Goal: Transaction & Acquisition: Purchase product/service

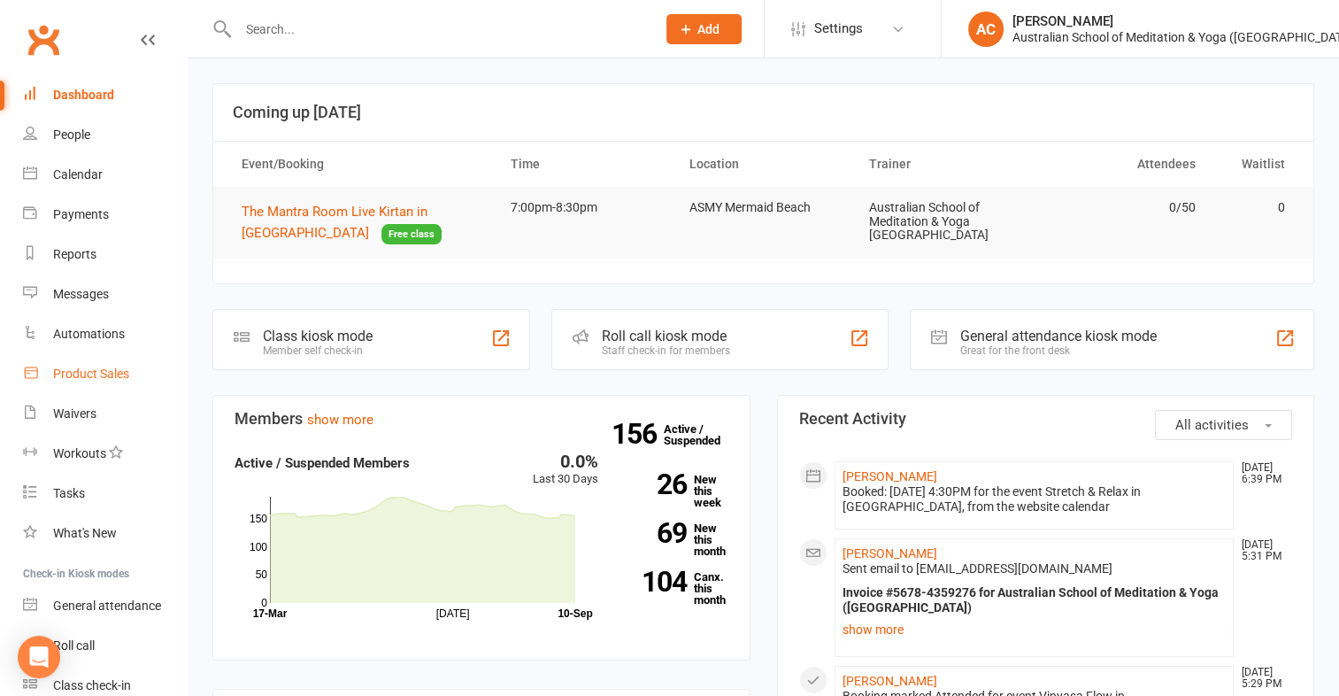
click at [85, 384] on link "Product Sales" at bounding box center [105, 374] width 164 height 40
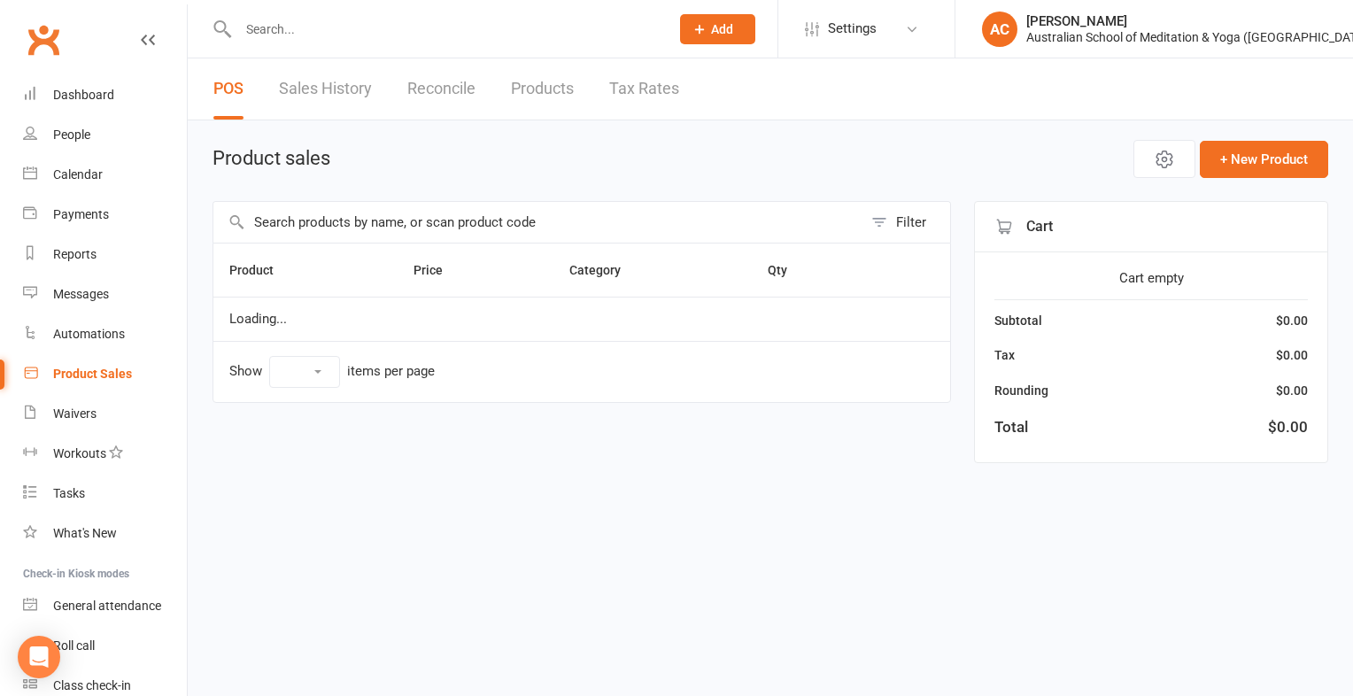
select select "100"
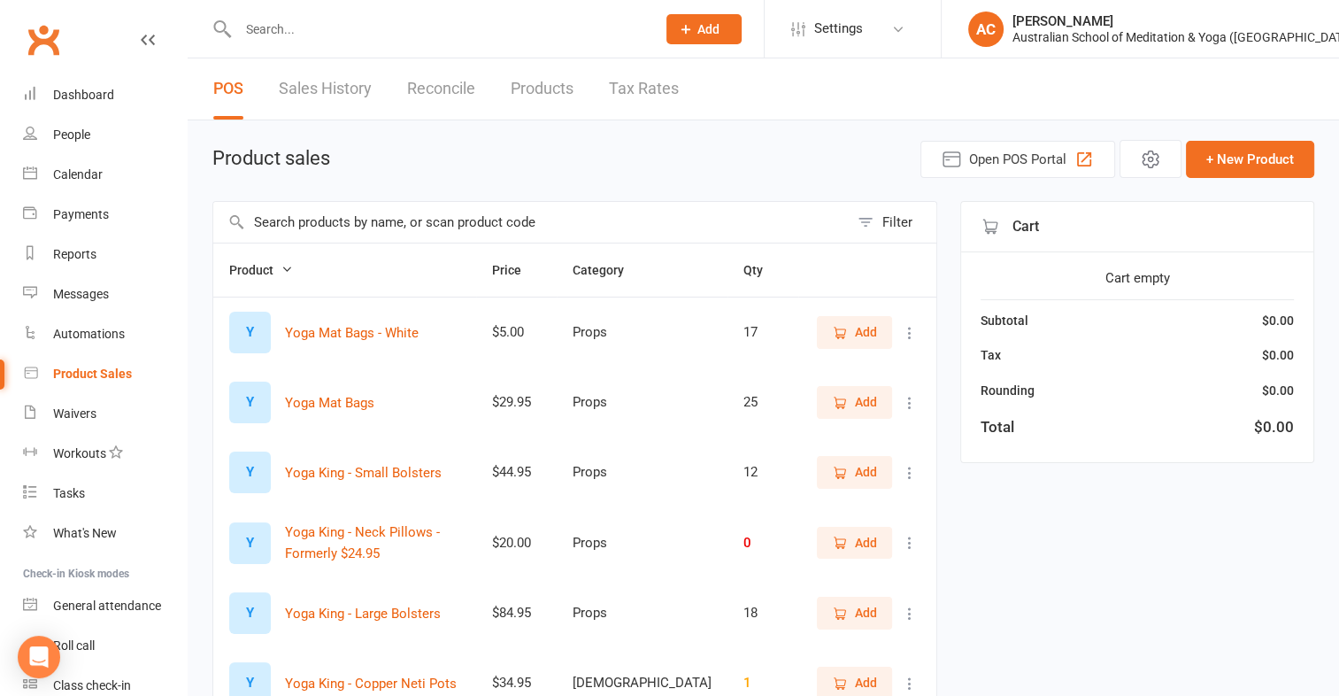
click at [499, 220] on input "text" at bounding box center [531, 222] width 636 height 41
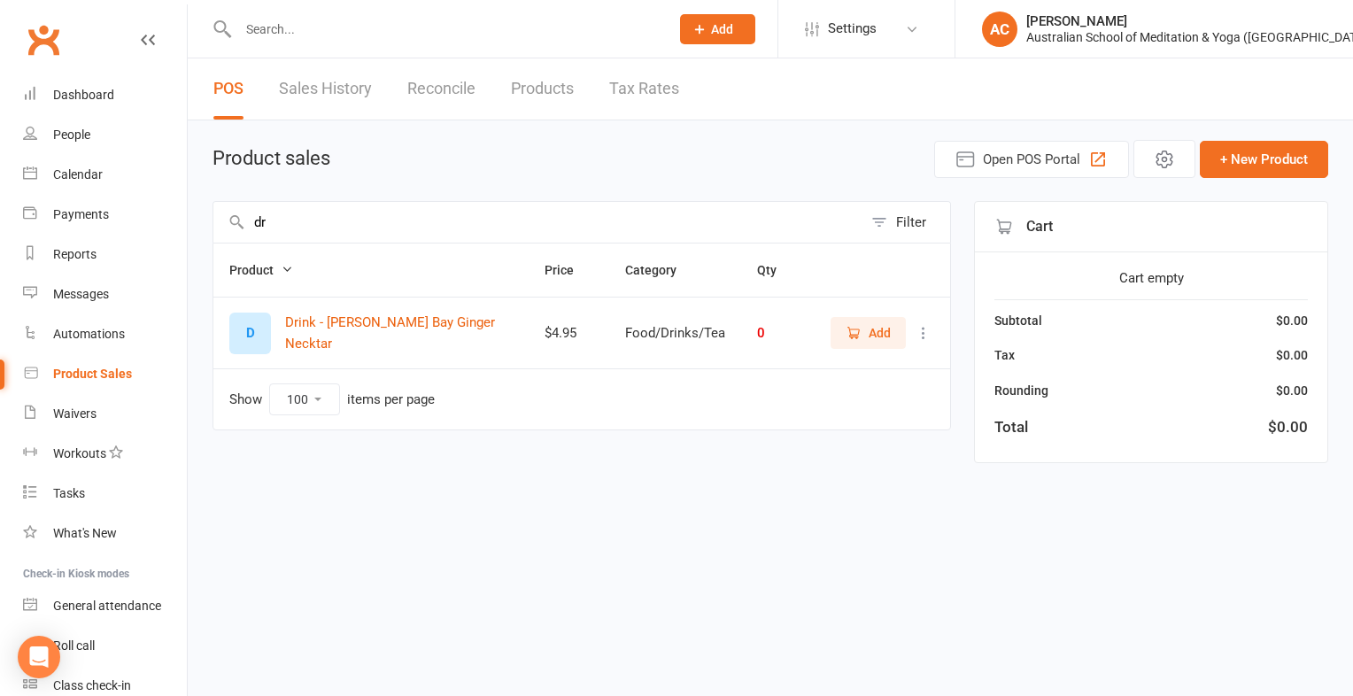
type input "d"
type input "simple"
click at [610, 329] on td "Food/Drinks/Tea" at bounding box center [666, 332] width 136 height 71
click at [879, 332] on span "Add" at bounding box center [879, 331] width 22 height 19
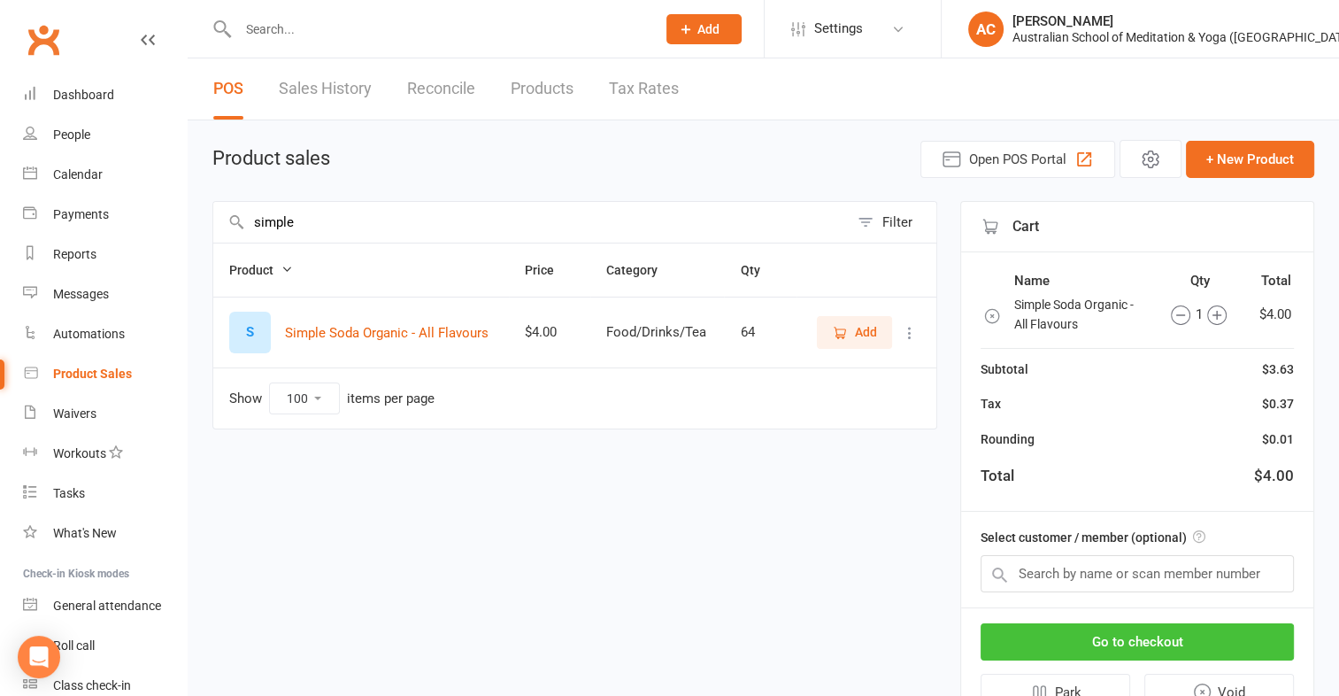
click at [1144, 632] on button "Go to checkout" at bounding box center [1137, 641] width 313 height 37
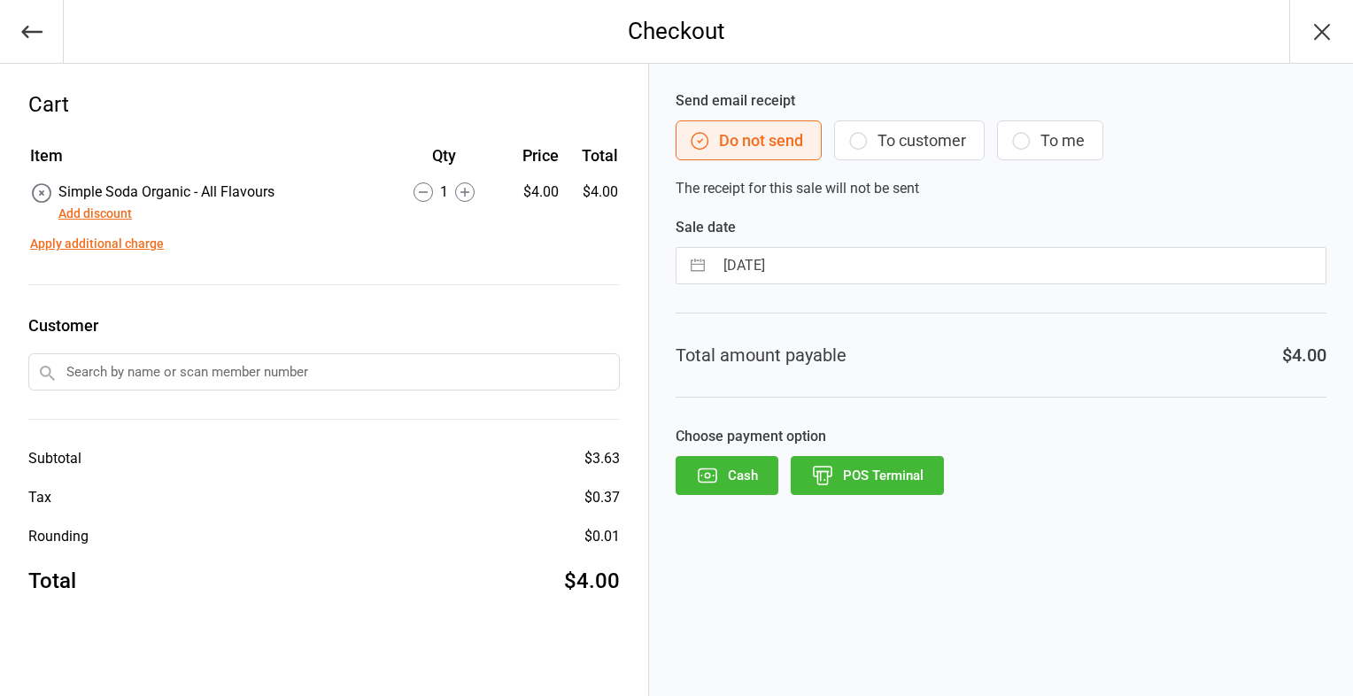
click at [852, 468] on button "POS Terminal" at bounding box center [867, 475] width 153 height 39
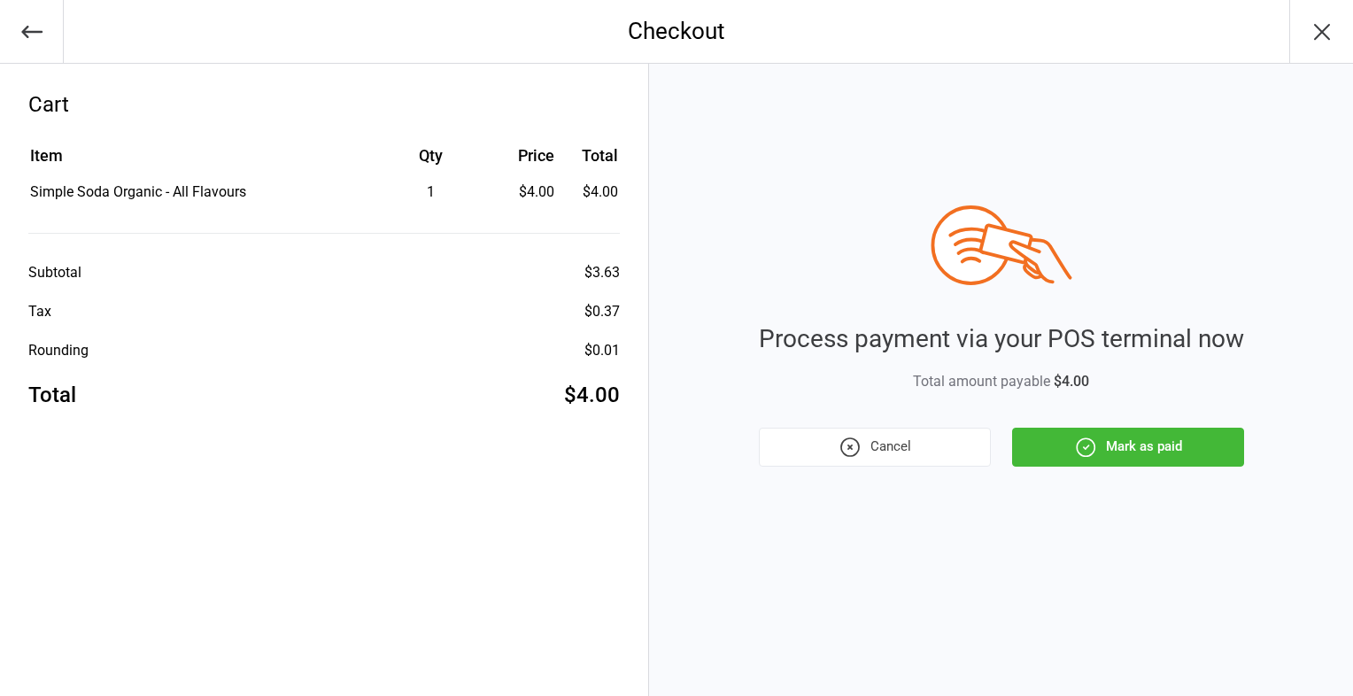
click at [1119, 454] on button "Mark as paid" at bounding box center [1128, 447] width 232 height 39
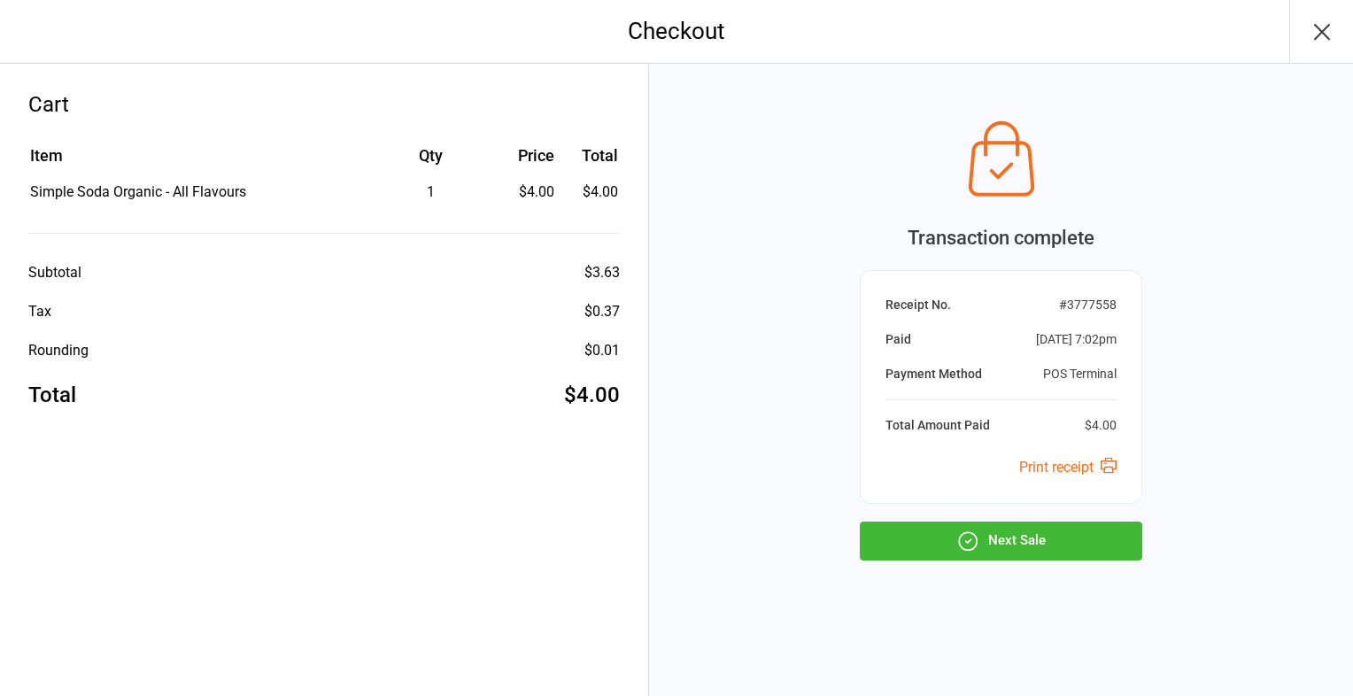
click at [1035, 537] on button "Next Sale" at bounding box center [1001, 540] width 282 height 39
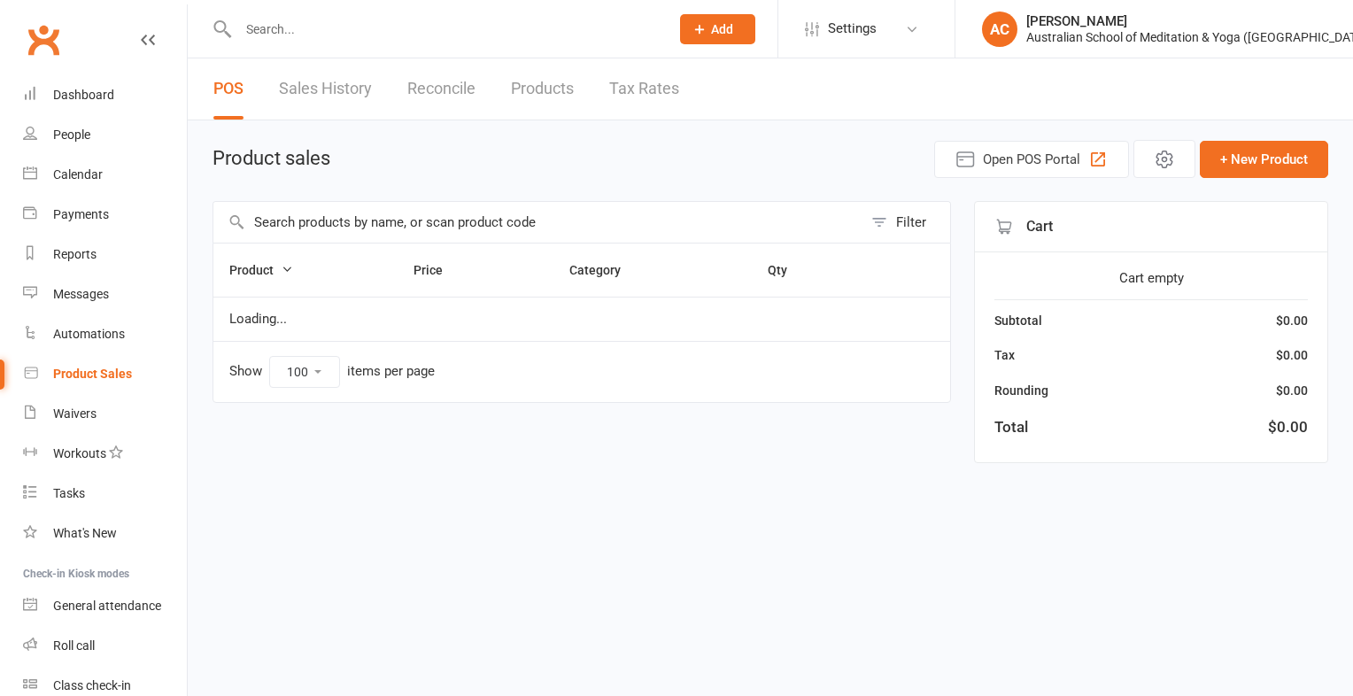
select select "100"
